Goal: Task Accomplishment & Management: Manage account settings

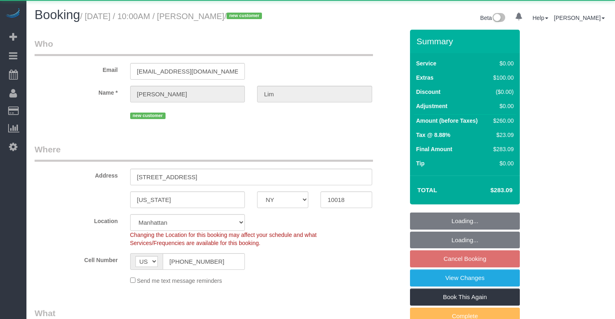
select select "NY"
select select "1"
select select "spot3"
select select "number:58"
select select "number:71"
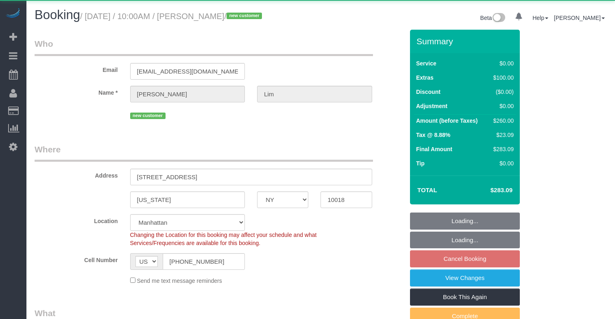
select select "number:15"
select select "number:7"
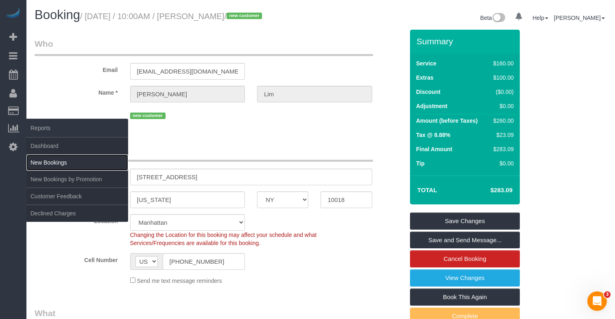
click at [52, 159] on link "New Bookings" at bounding box center [77, 162] width 102 height 16
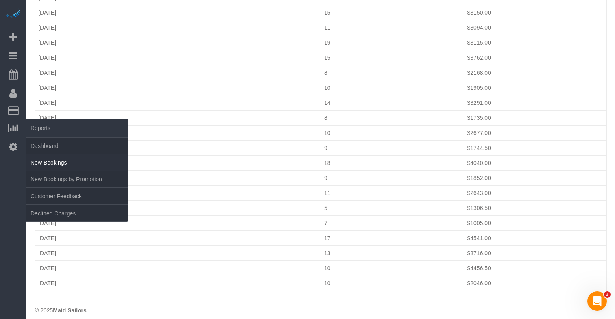
scroll to position [415, 0]
